Goal: Information Seeking & Learning: Learn about a topic

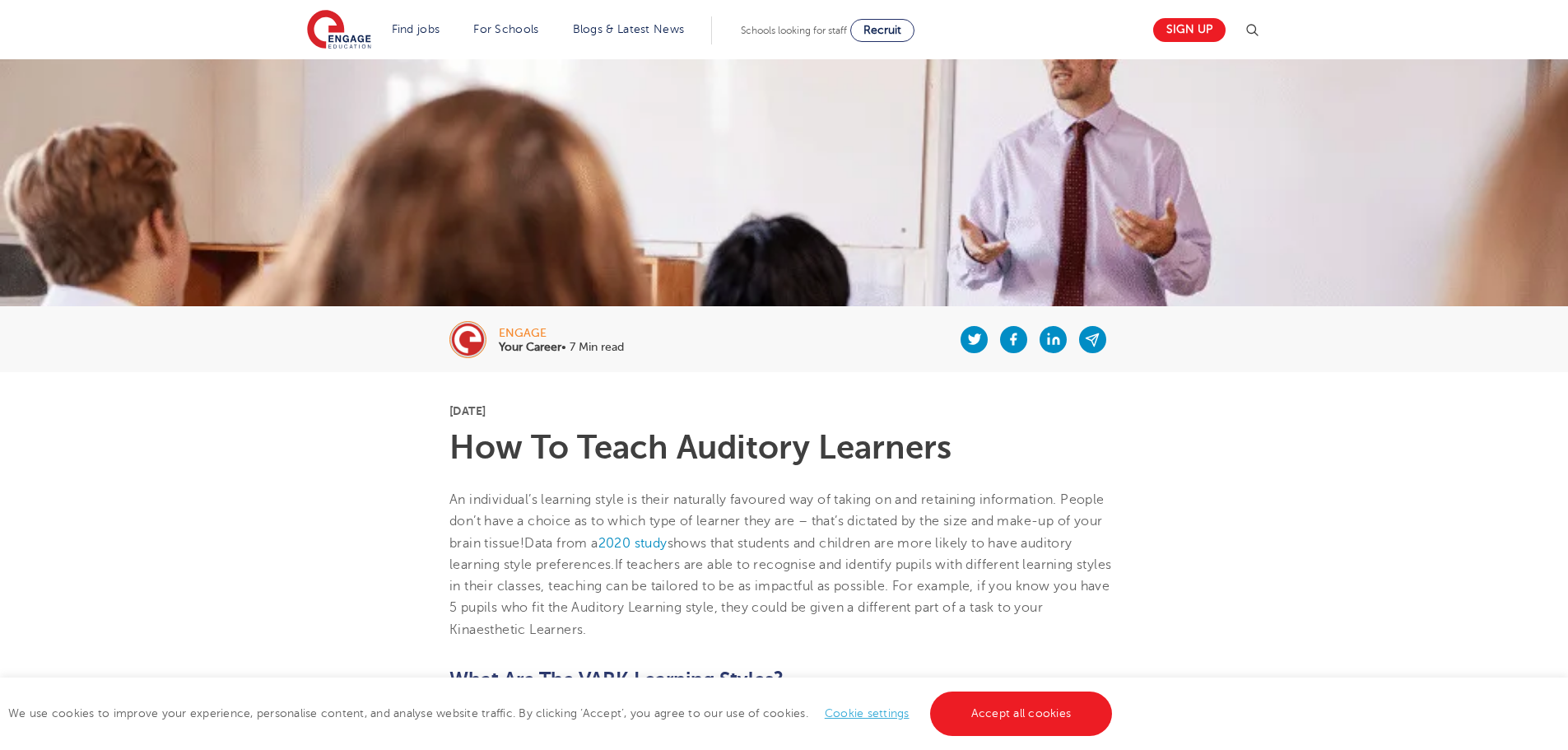
scroll to position [247, 0]
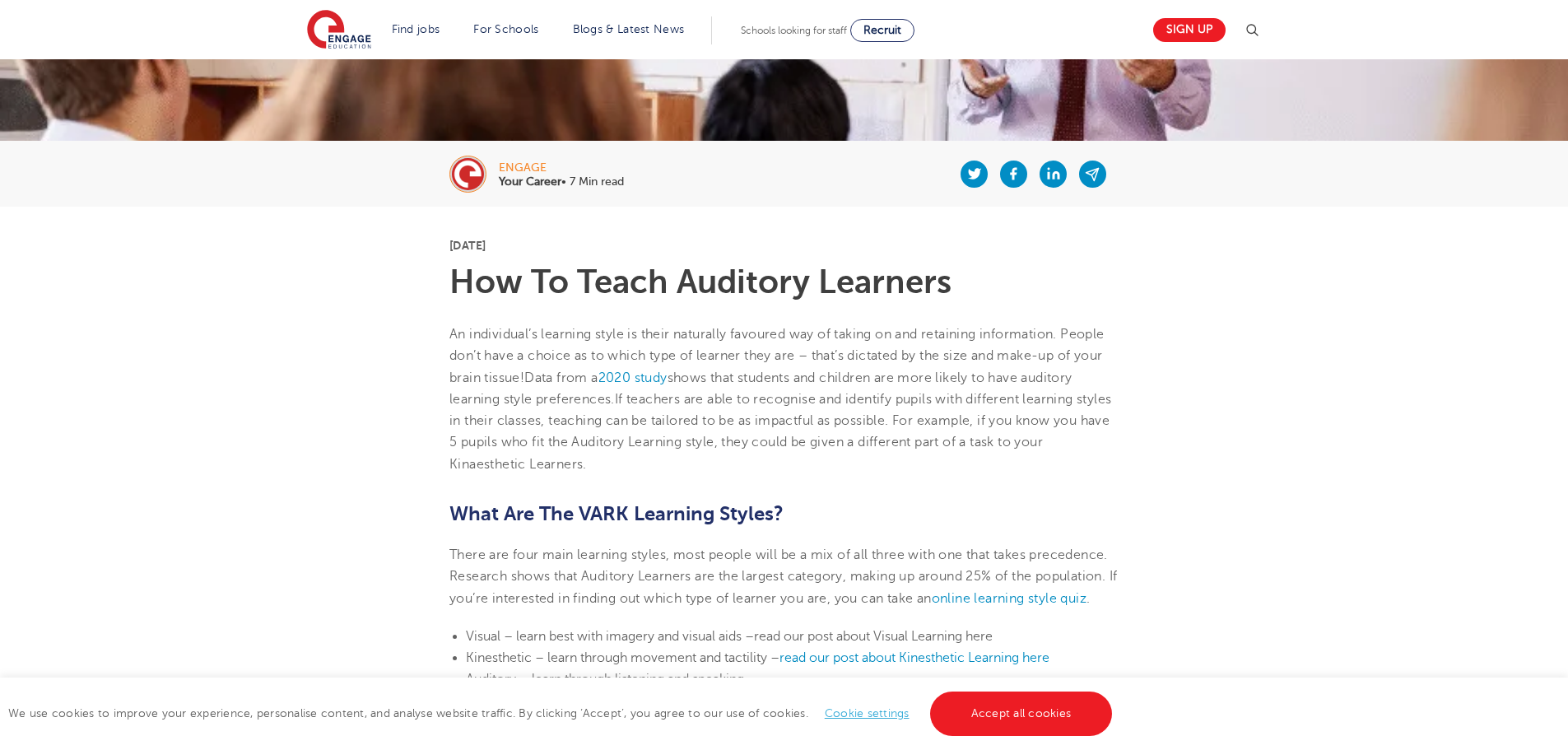
scroll to position [247, 0]
drag, startPoint x: 448, startPoint y: 246, endPoint x: 548, endPoint y: 249, distance: 100.0
click at [559, 249] on p "[DATE]" at bounding box center [784, 246] width 670 height 11
click at [595, 246] on p "[DATE]" at bounding box center [784, 246] width 670 height 11
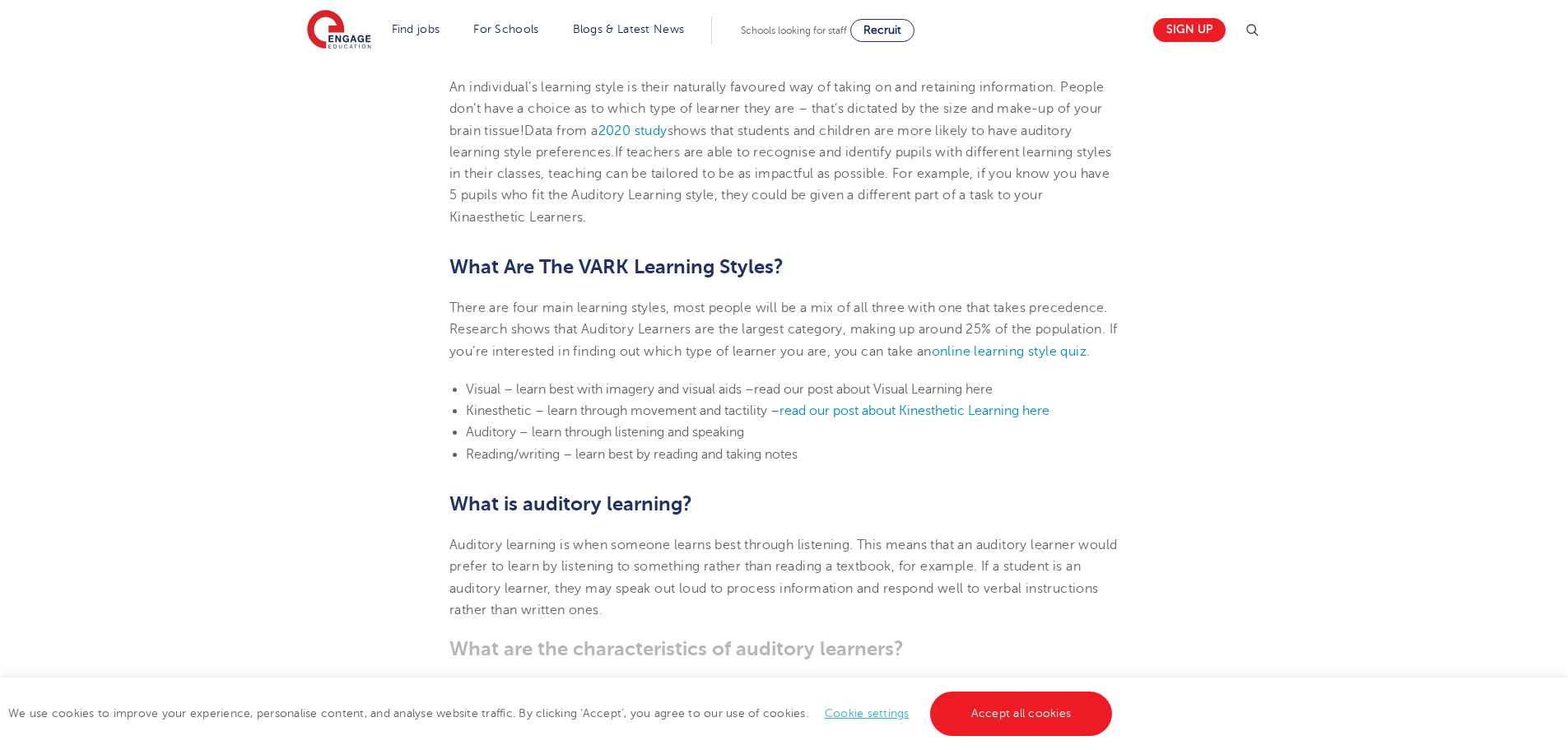
scroll to position [824, 0]
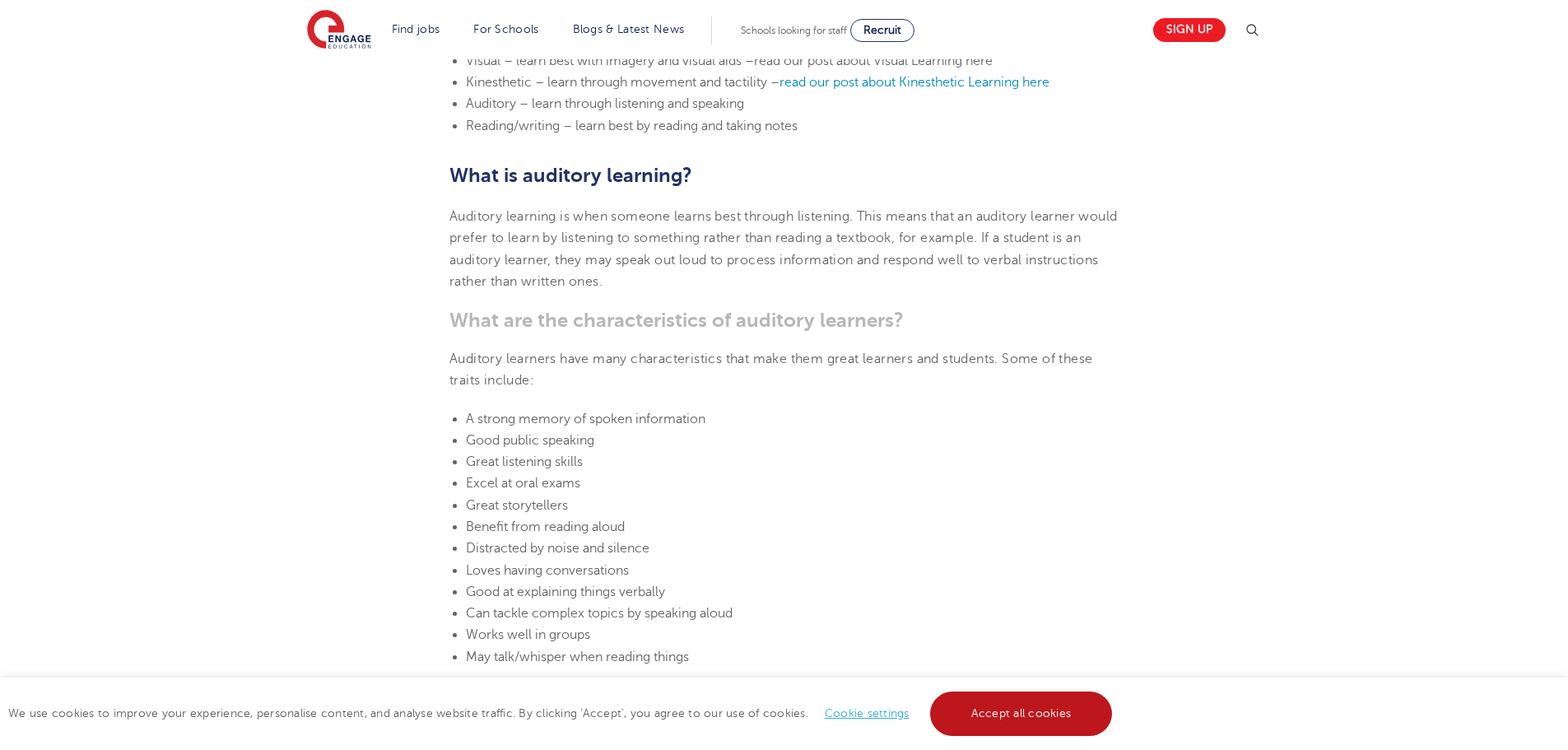
click at [995, 714] on link "Accept all cookies" at bounding box center [1021, 714] width 183 height 45
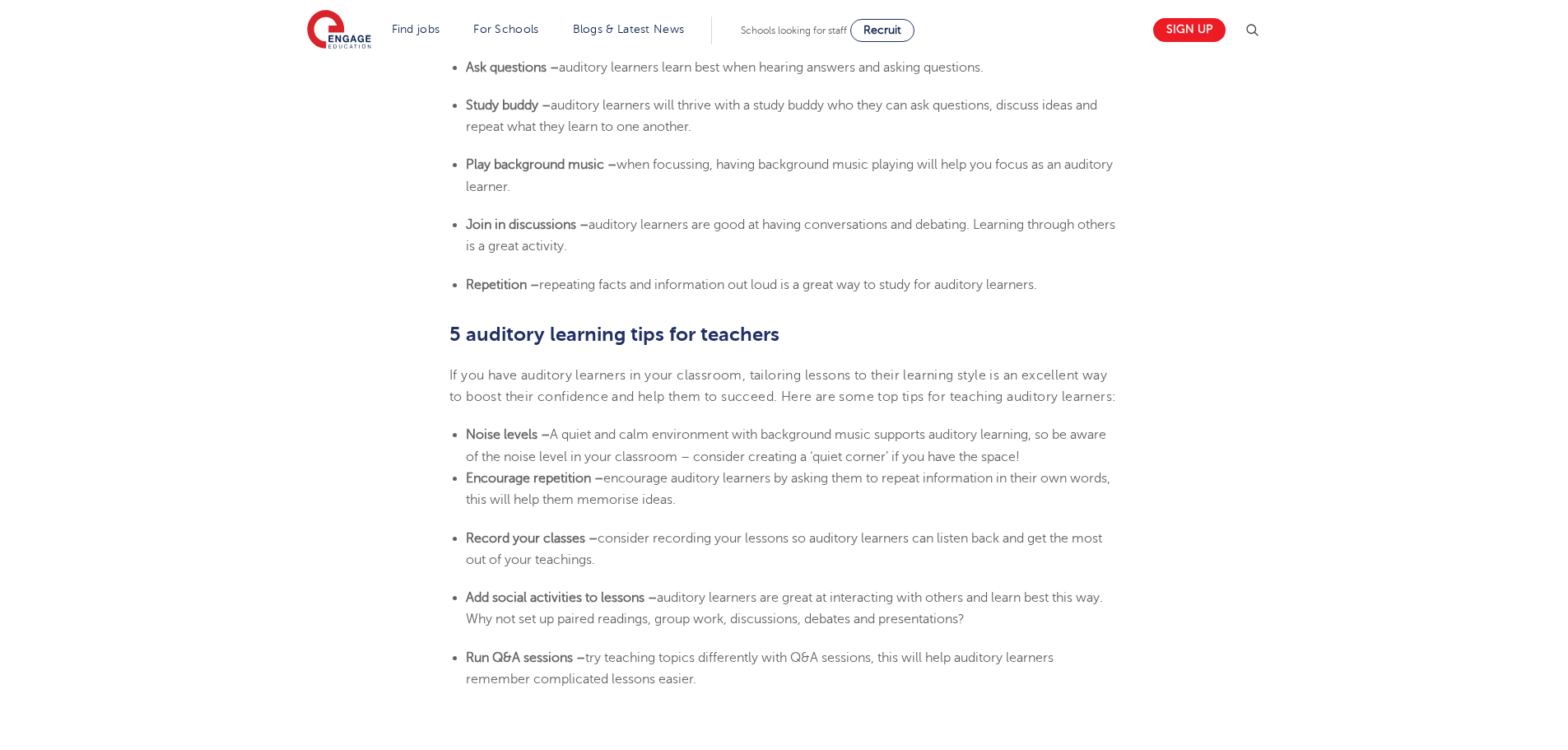
scroll to position [3294, 0]
